Goal: Transaction & Acquisition: Purchase product/service

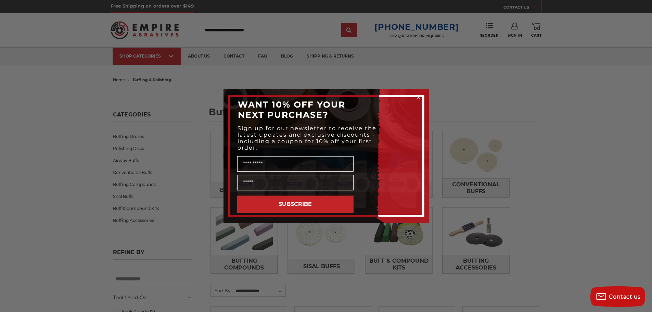
click at [440, 200] on div "Close dialog WANT 10% OFF YOUR NEXT PURCHASE? Sign up for our newsletter to rec…" at bounding box center [326, 156] width 652 height 312
click at [420, 98] on circle "Close dialog" at bounding box center [418, 98] width 7 height 7
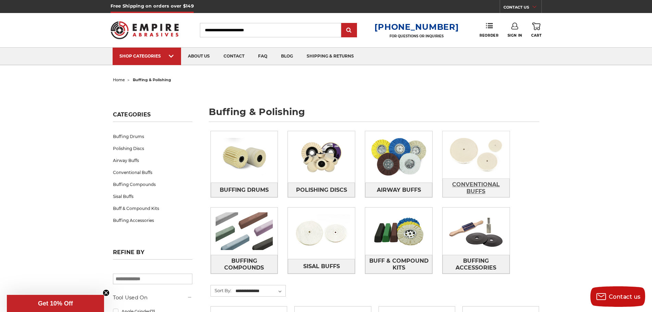
click at [464, 181] on span "Conventional Buffs" at bounding box center [476, 188] width 66 height 18
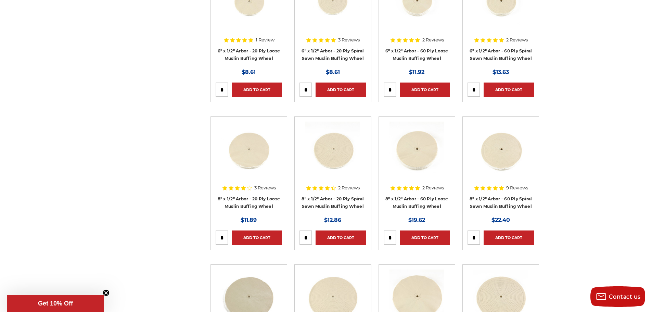
scroll to position [308, 0]
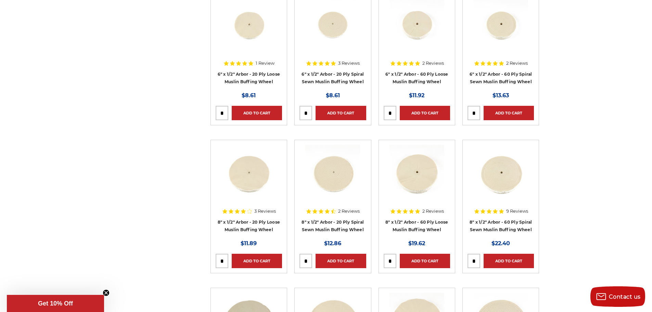
click at [476, 112] on input "tel" at bounding box center [474, 113] width 12 height 14
type input "*"
click at [498, 112] on link "Add to Cart" at bounding box center [509, 113] width 50 height 14
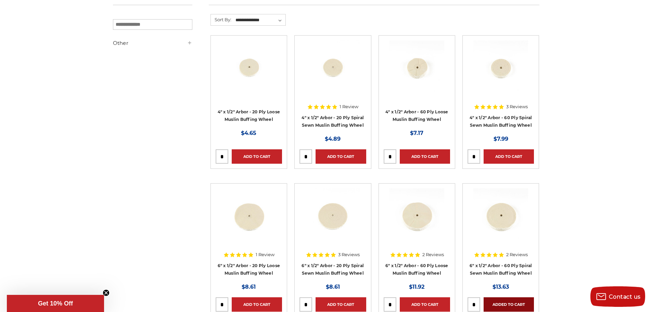
scroll to position [103, 0]
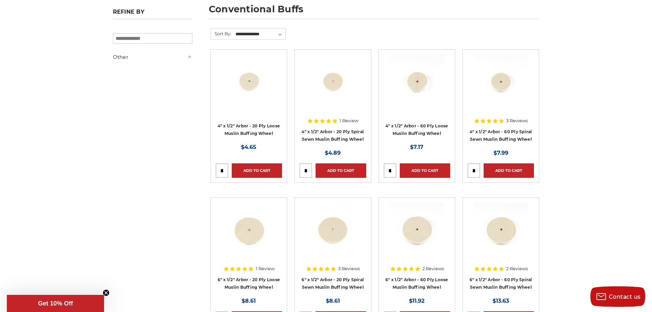
click at [418, 282] on h4 "6" x 1/2" Arbor - 60 Ply Loose Muslin Buffing Wheel" at bounding box center [417, 285] width 66 height 19
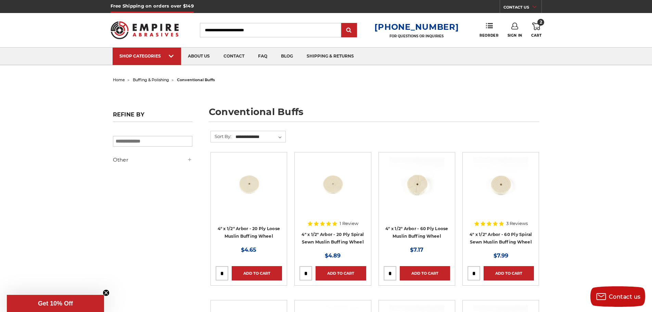
click at [537, 28] on use at bounding box center [536, 27] width 8 height 8
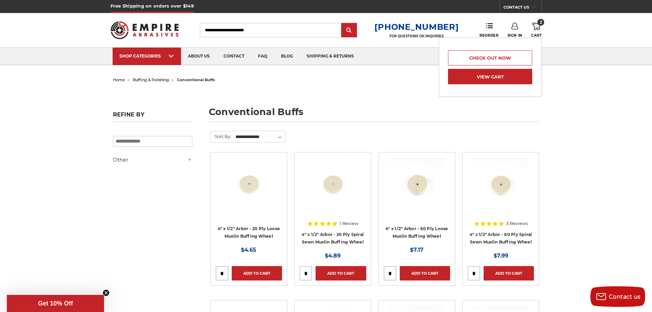
click at [488, 76] on link "View Cart" at bounding box center [490, 76] width 84 height 15
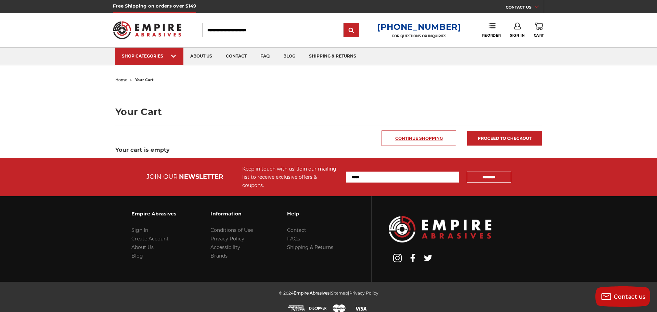
click at [401, 140] on link "Continue Shopping" at bounding box center [419, 137] width 75 height 15
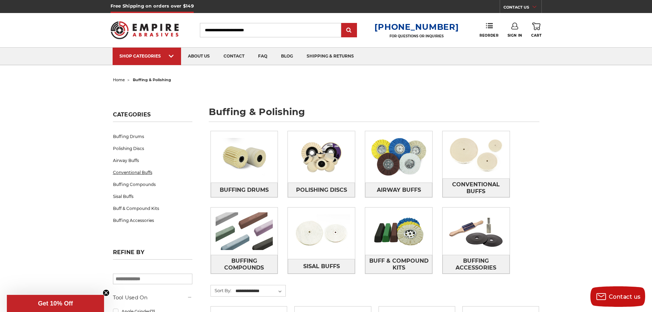
click at [138, 174] on link "Conventional Buffs" at bounding box center [152, 172] width 79 height 12
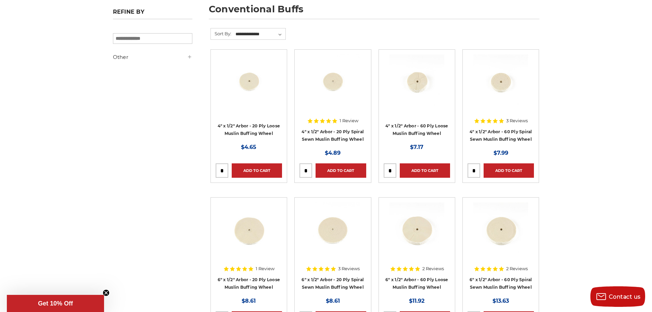
scroll to position [137, 0]
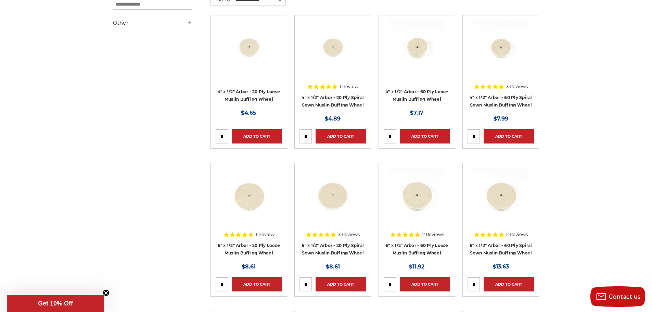
click at [477, 285] on input "tel" at bounding box center [474, 284] width 12 height 14
click at [475, 285] on input "tel" at bounding box center [474, 284] width 12 height 14
click at [477, 283] on input "tel" at bounding box center [474, 284] width 12 height 14
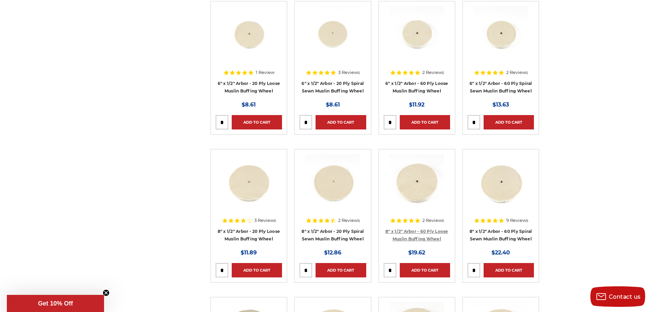
scroll to position [308, 0]
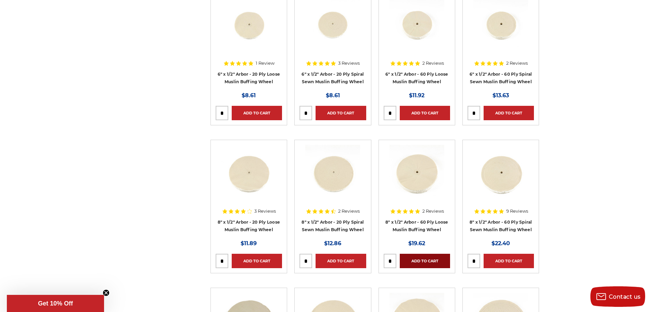
type input "*"
click at [415, 262] on link "Add to Cart" at bounding box center [425, 261] width 50 height 14
click at [416, 112] on link "Add to Cart" at bounding box center [425, 113] width 50 height 14
click at [501, 112] on link "Add to Cart" at bounding box center [509, 113] width 50 height 14
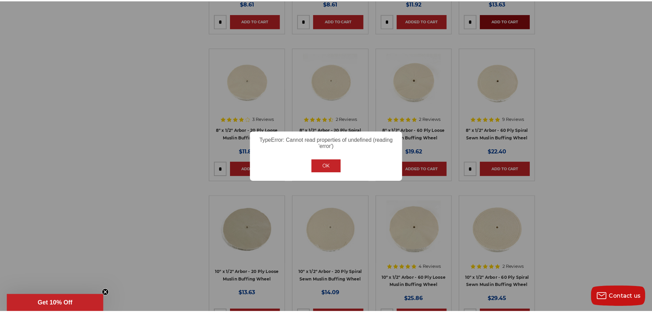
scroll to position [403, 0]
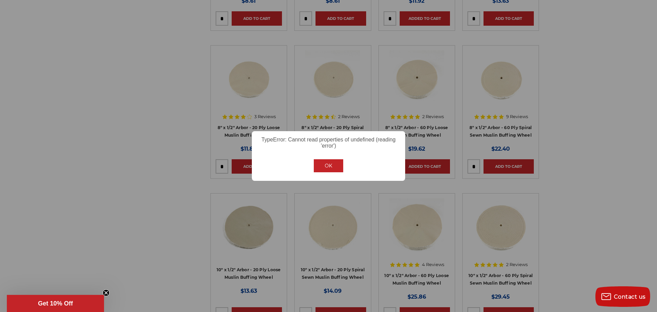
click at [334, 165] on button "OK" at bounding box center [328, 165] width 29 height 13
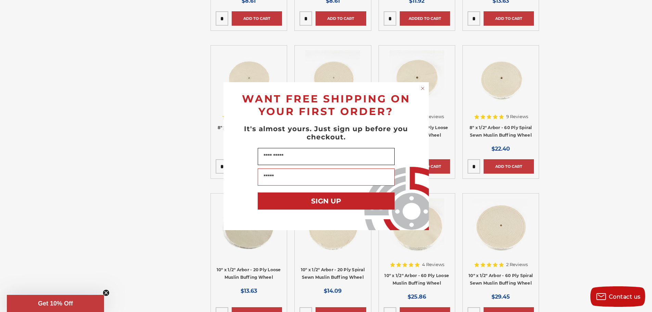
click at [333, 153] on input "Name" at bounding box center [326, 156] width 137 height 17
type input "**********"
click at [333, 199] on button "SIGN UP" at bounding box center [326, 200] width 137 height 17
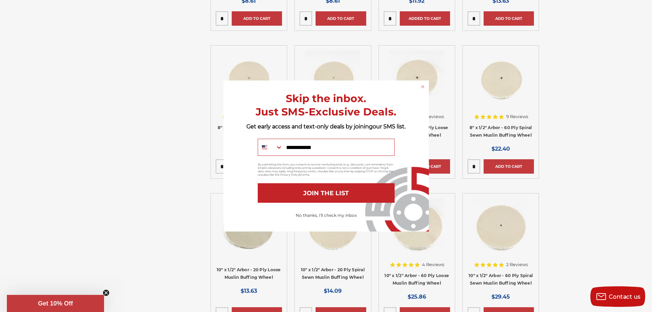
type input "**********"
click at [357, 195] on button "JOIN THE LIST" at bounding box center [326, 193] width 137 height 20
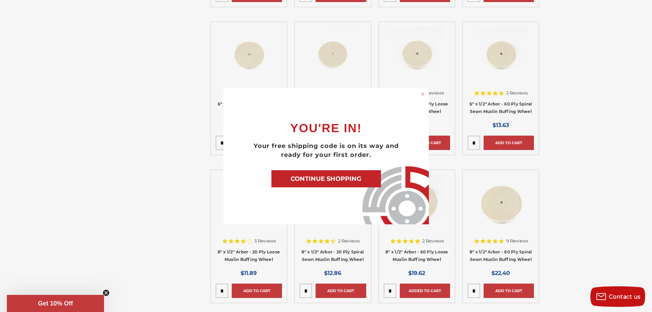
scroll to position [280, 0]
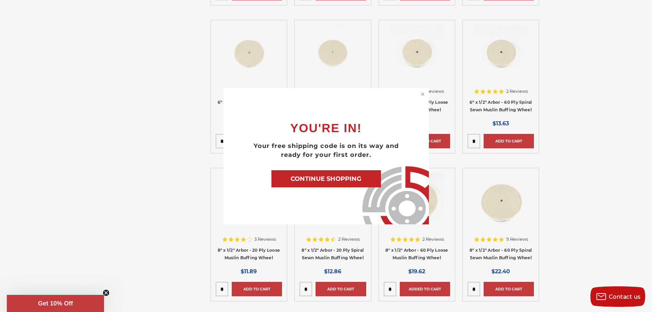
click at [366, 178] on button "CONTINUE SHOPPING" at bounding box center [327, 178] width 110 height 17
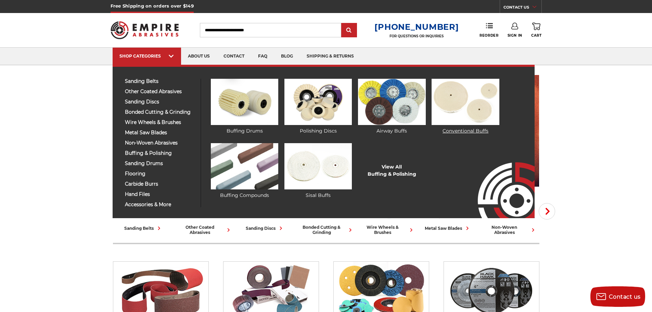
click at [446, 106] on img at bounding box center [465, 102] width 67 height 46
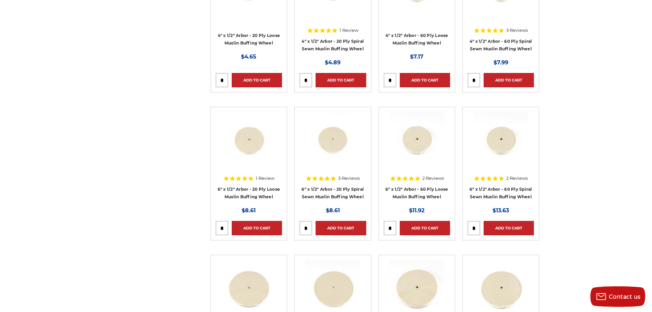
scroll to position [205, 0]
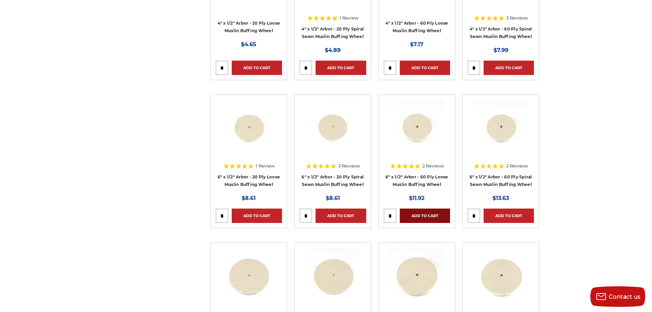
click at [420, 212] on link "Add to Cart" at bounding box center [425, 216] width 50 height 14
click at [479, 214] on div at bounding box center [474, 216] width 13 height 14
click at [495, 215] on link "Add to Cart" at bounding box center [509, 216] width 50 height 14
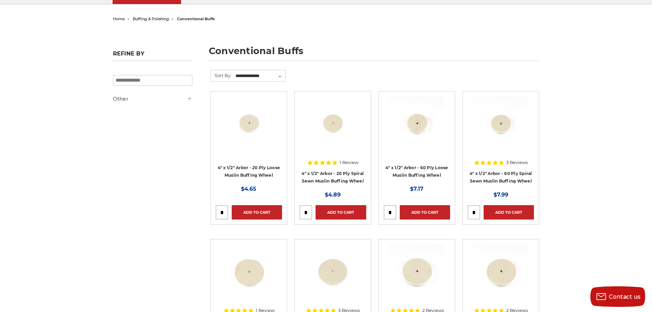
scroll to position [0, 0]
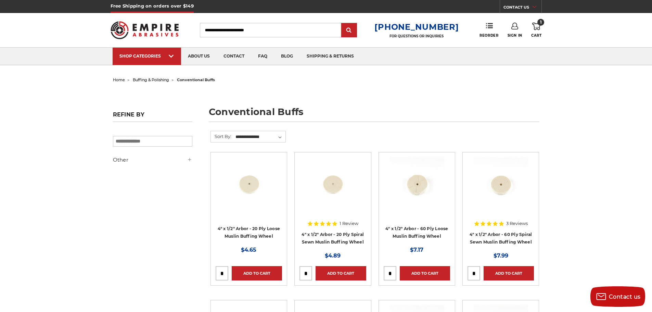
click at [538, 27] on icon at bounding box center [536, 27] width 8 height 8
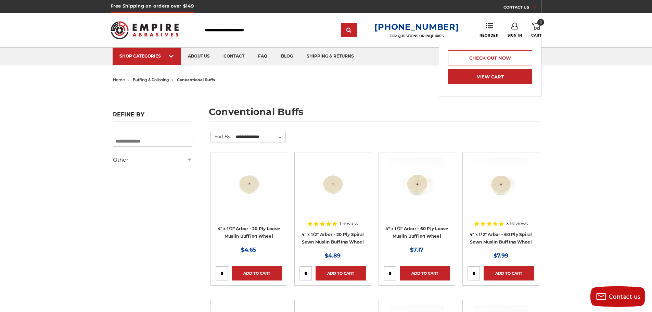
click at [496, 73] on link "View Cart" at bounding box center [490, 76] width 84 height 15
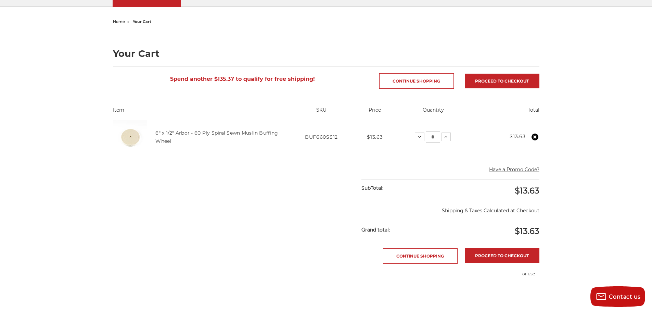
scroll to position [103, 0]
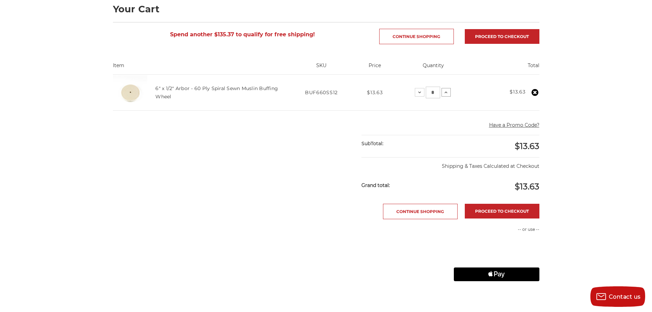
click at [444, 95] on icon at bounding box center [445, 92] width 5 height 5
click at [424, 38] on link "Continue Shopping" at bounding box center [416, 36] width 75 height 15
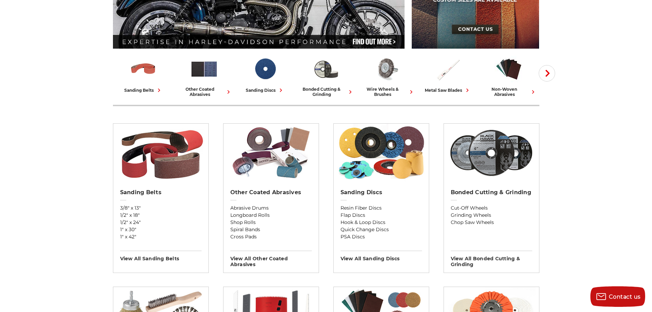
scroll to position [137, 0]
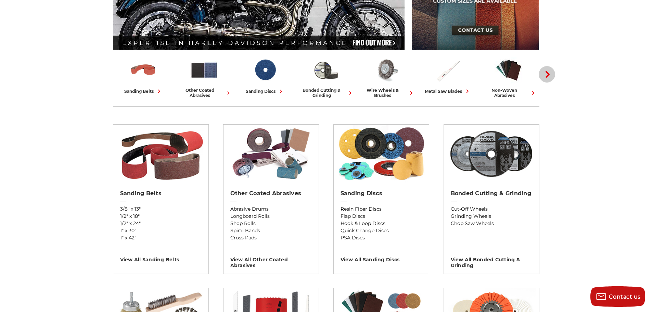
click at [543, 78] on button "Next" at bounding box center [547, 74] width 16 height 16
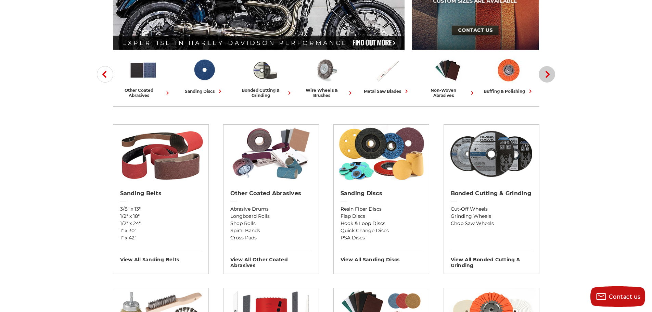
click at [545, 77] on button "Next" at bounding box center [547, 74] width 16 height 16
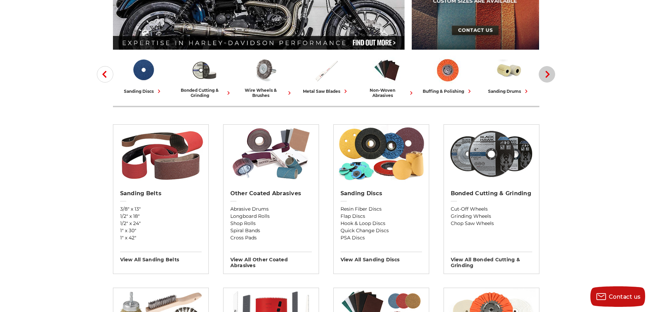
click at [548, 76] on icon "button" at bounding box center [547, 74] width 7 height 7
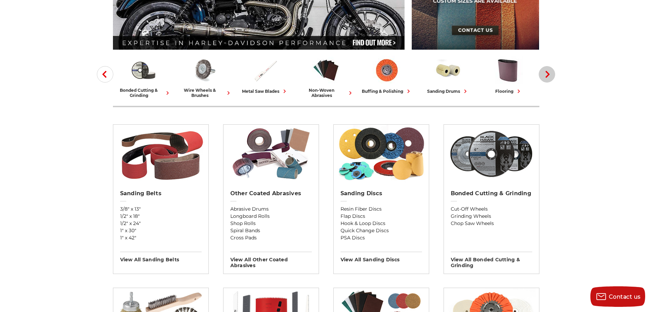
click at [548, 76] on use "button" at bounding box center [548, 74] width 4 height 7
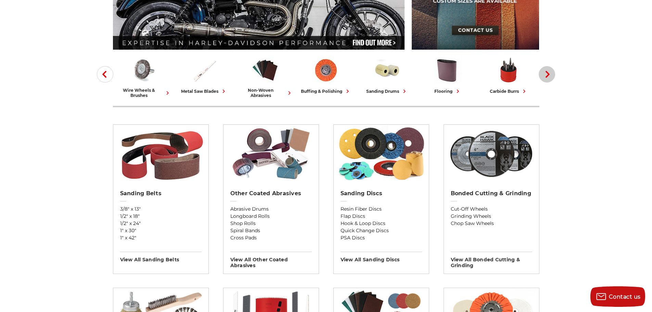
click at [548, 76] on use "button" at bounding box center [548, 74] width 4 height 7
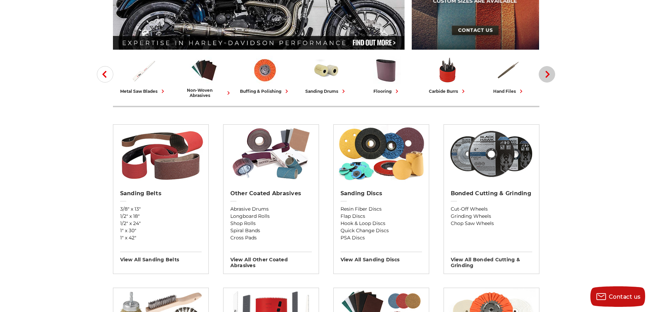
click at [548, 76] on use "button" at bounding box center [548, 74] width 4 height 7
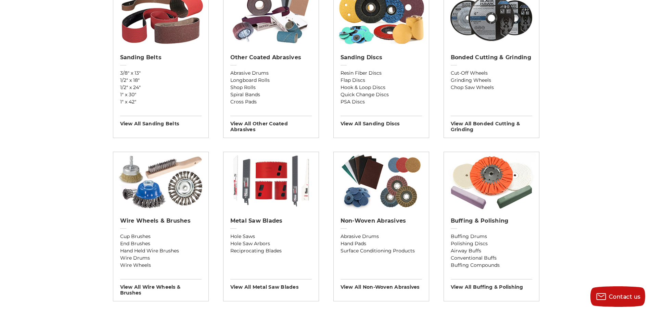
scroll to position [274, 0]
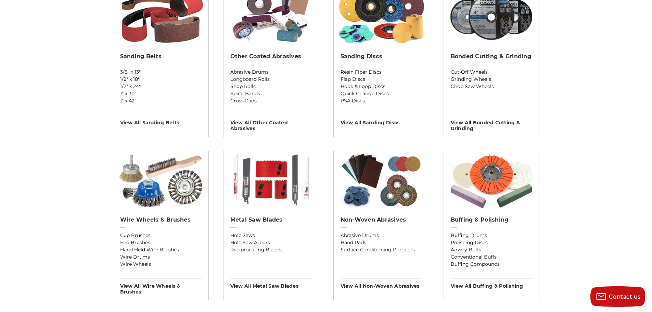
click at [475, 258] on link "Conventional Buffs" at bounding box center [491, 256] width 81 height 7
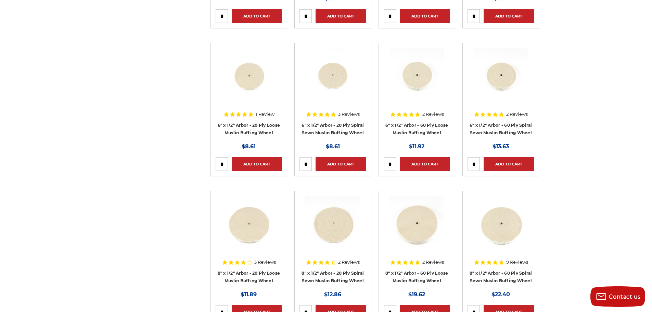
scroll to position [274, 0]
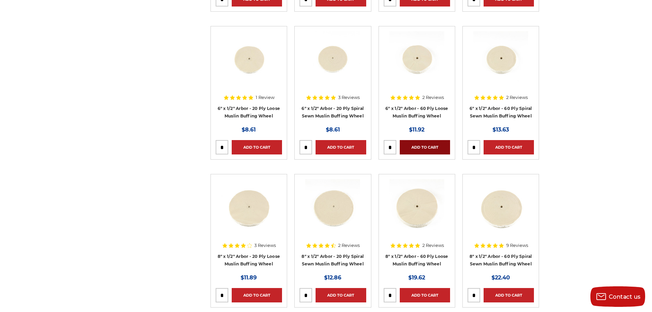
click at [419, 143] on link "Add to Cart" at bounding box center [425, 147] width 50 height 14
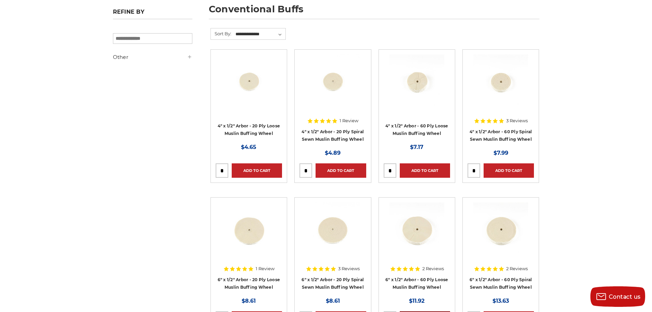
scroll to position [0, 0]
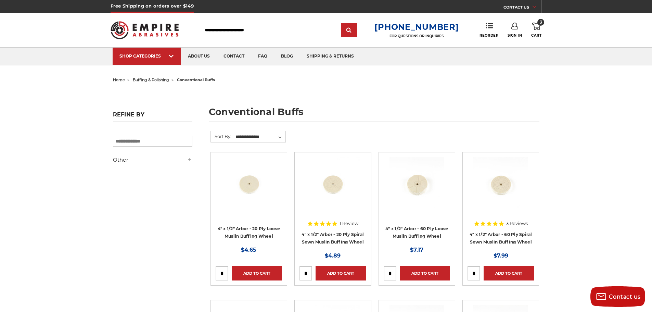
click at [537, 28] on icon at bounding box center [536, 27] width 8 height 8
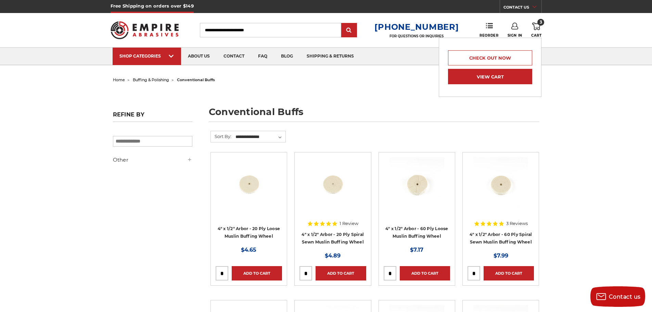
click at [495, 75] on link "View Cart" at bounding box center [490, 76] width 84 height 15
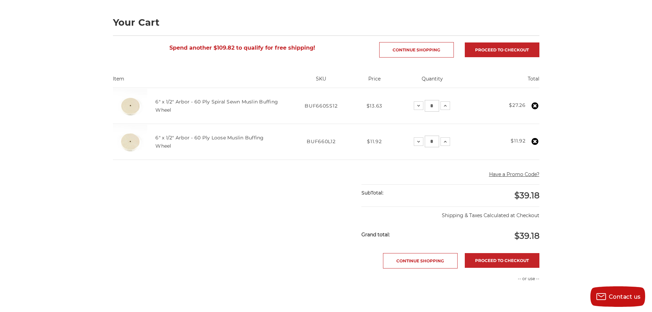
scroll to position [137, 0]
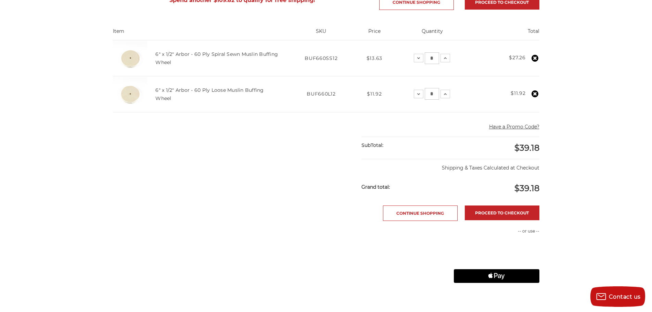
click at [503, 129] on button "Have a Promo Code?" at bounding box center [514, 126] width 50 height 7
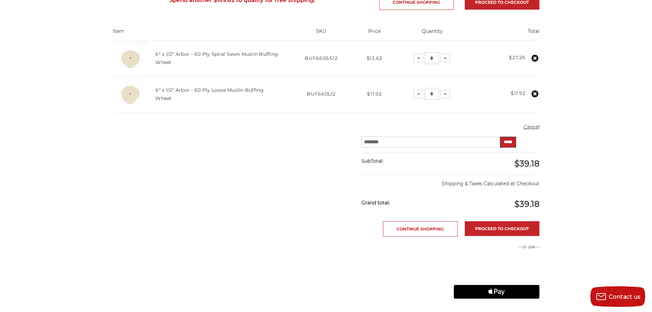
type input "********"
click at [508, 142] on input "*****" at bounding box center [508, 142] width 16 height 11
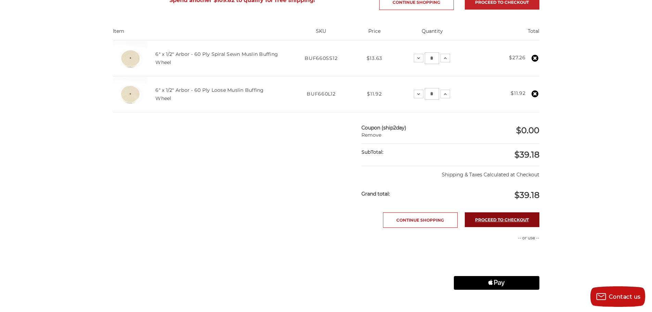
click at [494, 220] on link "Proceed to checkout" at bounding box center [502, 219] width 75 height 15
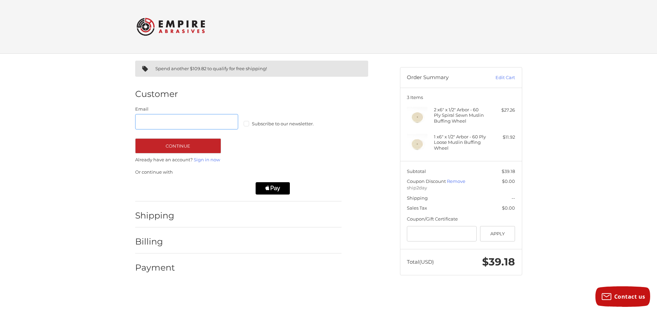
click at [159, 122] on input "Email" at bounding box center [186, 121] width 103 height 15
type input "**********"
click at [194, 145] on button "Continue" at bounding box center [178, 145] width 86 height 15
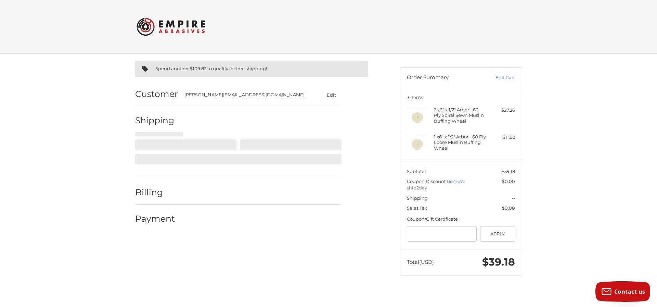
select select "**"
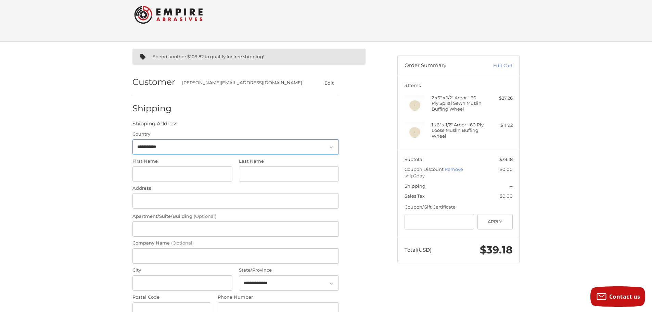
scroll to position [11, 0]
click at [146, 172] on input "First Name" at bounding box center [183, 174] width 100 height 15
type input "*******"
type input "*****"
type input "**********"
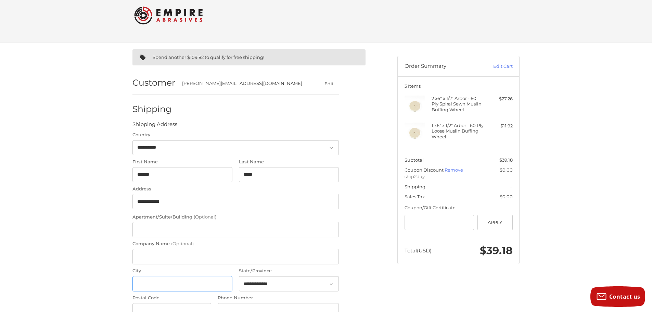
type input "*****"
type input "**********"
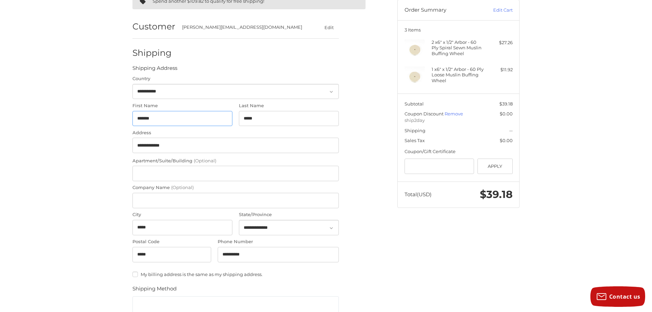
scroll to position [80, 0]
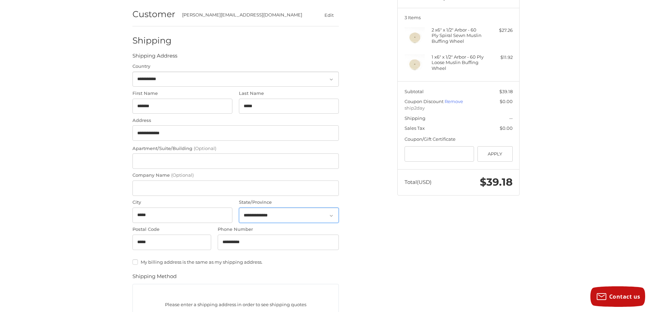
drag, startPoint x: 264, startPoint y: 217, endPoint x: 261, endPoint y: 218, distance: 3.5
click at [261, 218] on select "**********" at bounding box center [289, 214] width 100 height 15
select select "**"
click at [239, 207] on select "**********" at bounding box center [289, 214] width 100 height 15
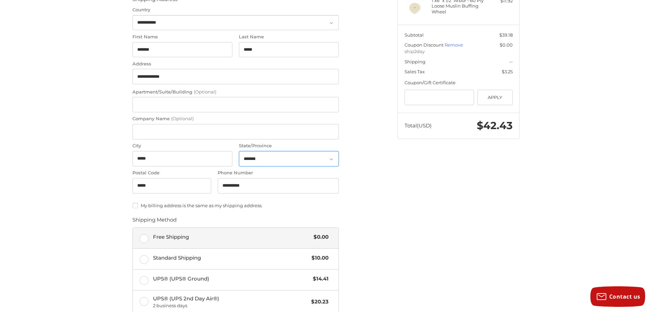
scroll to position [148, 0]
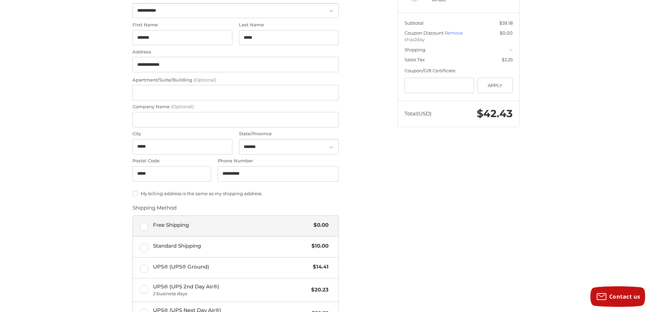
click at [142, 229] on label "Free Shipping $0.00" at bounding box center [236, 226] width 206 height 21
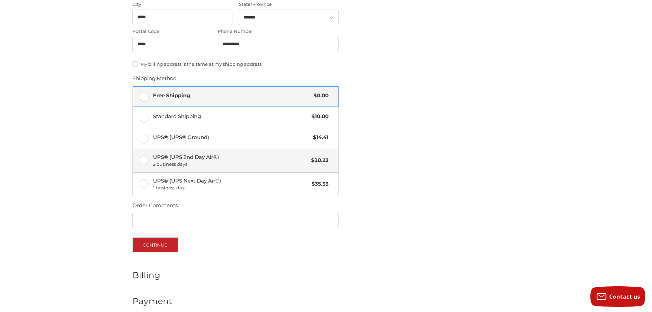
scroll to position [285, 0]
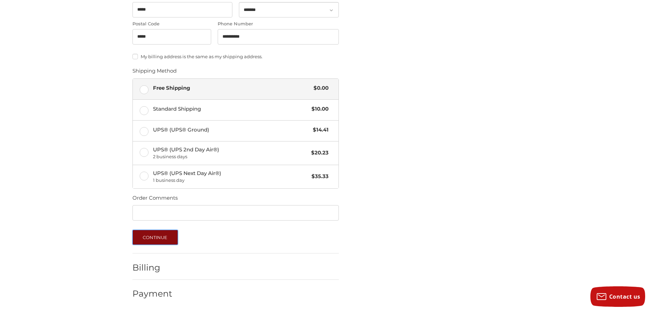
click at [149, 238] on button "Continue" at bounding box center [156, 237] width 46 height 15
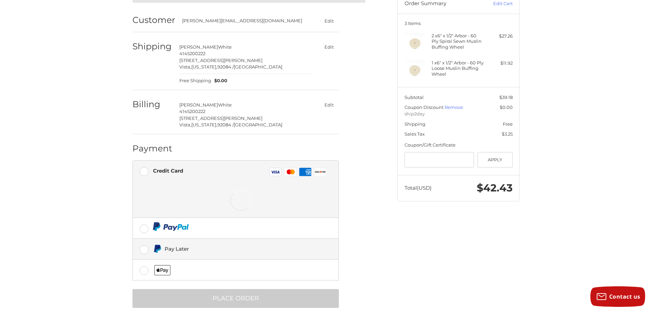
scroll to position [83, 0]
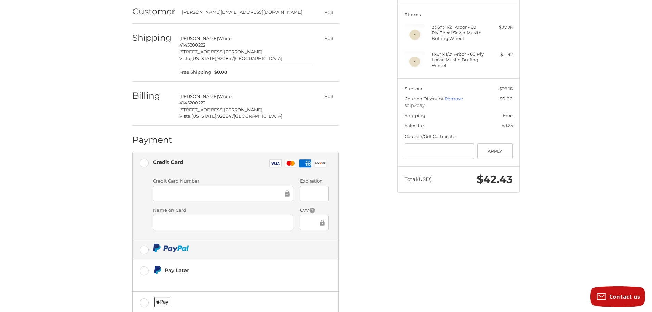
click at [168, 248] on img at bounding box center [171, 247] width 36 height 9
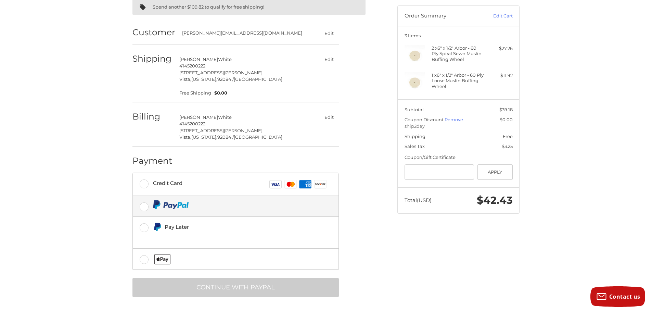
scroll to position [62, 0]
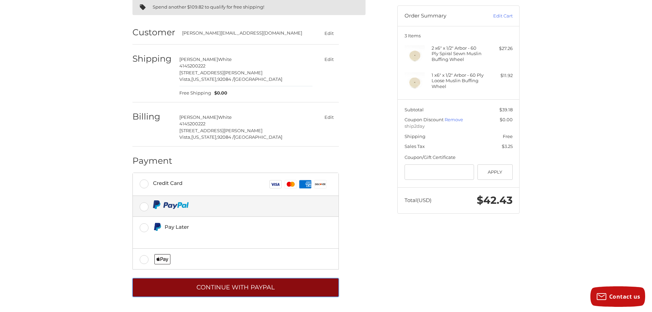
click at [223, 288] on button "Continue with PayPal" at bounding box center [236, 287] width 206 height 19
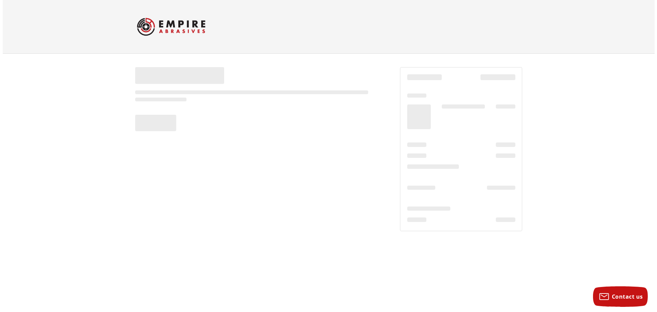
scroll to position [0, 0]
